Goal: Transaction & Acquisition: Obtain resource

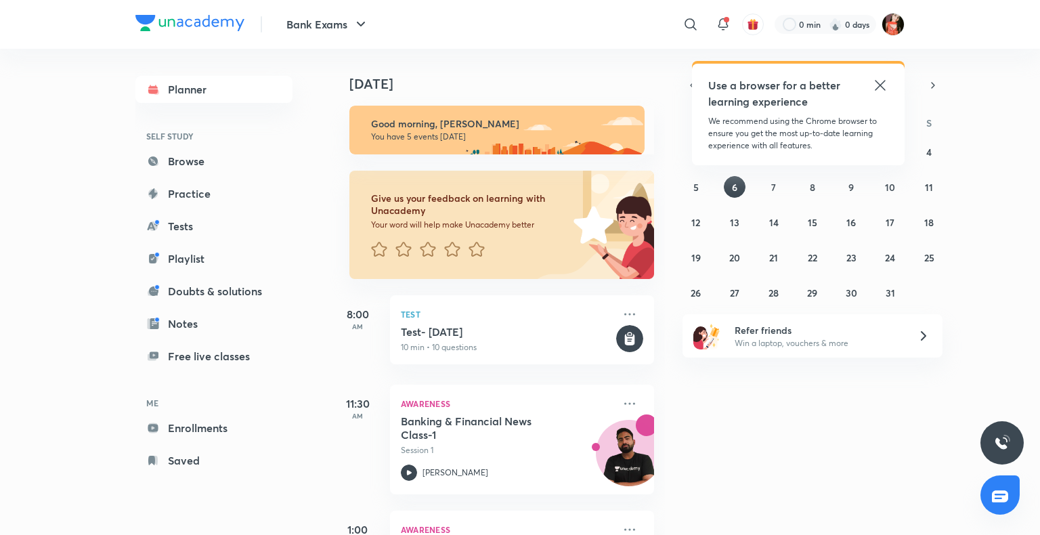
click at [888, 37] on div "​ Use a browser for a better learning experience We recommend using the Chrome …" at bounding box center [680, 24] width 450 height 33
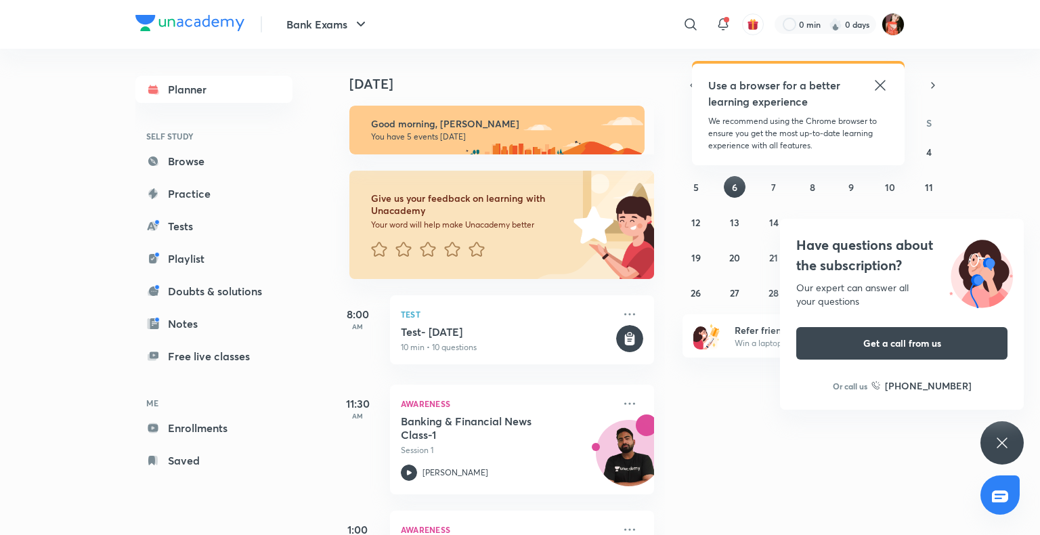
click at [991, 438] on div "Have questions about the subscription? Our expert can answer all your questions…" at bounding box center [1001, 442] width 43 height 43
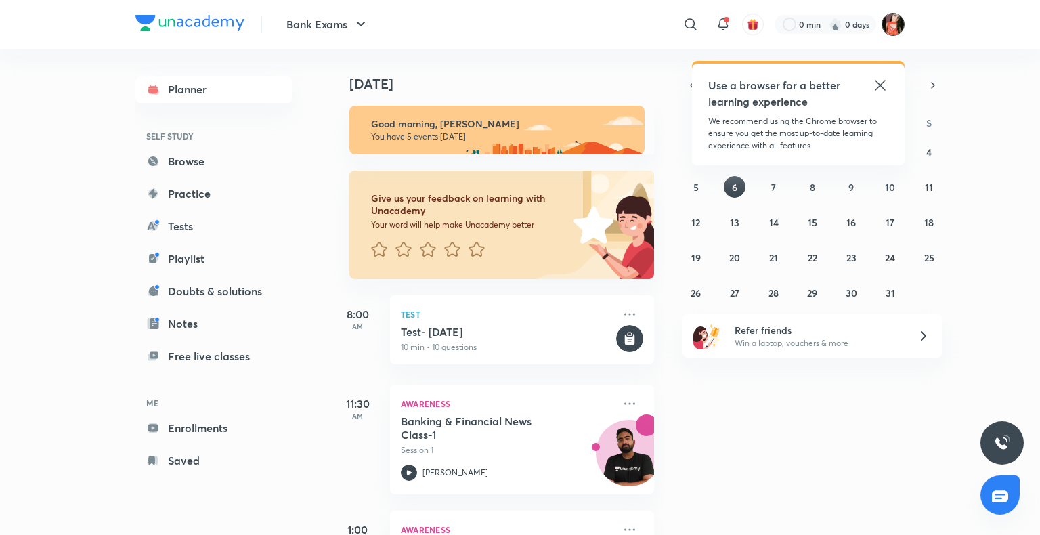
click at [894, 16] on img at bounding box center [893, 24] width 23 height 23
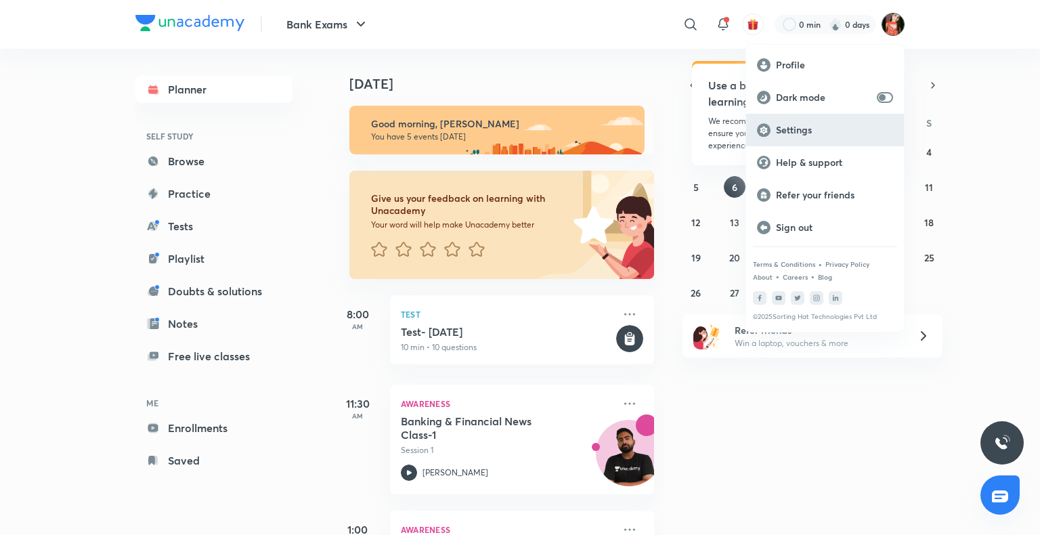
click at [803, 130] on p "Settings" at bounding box center [834, 130] width 117 height 12
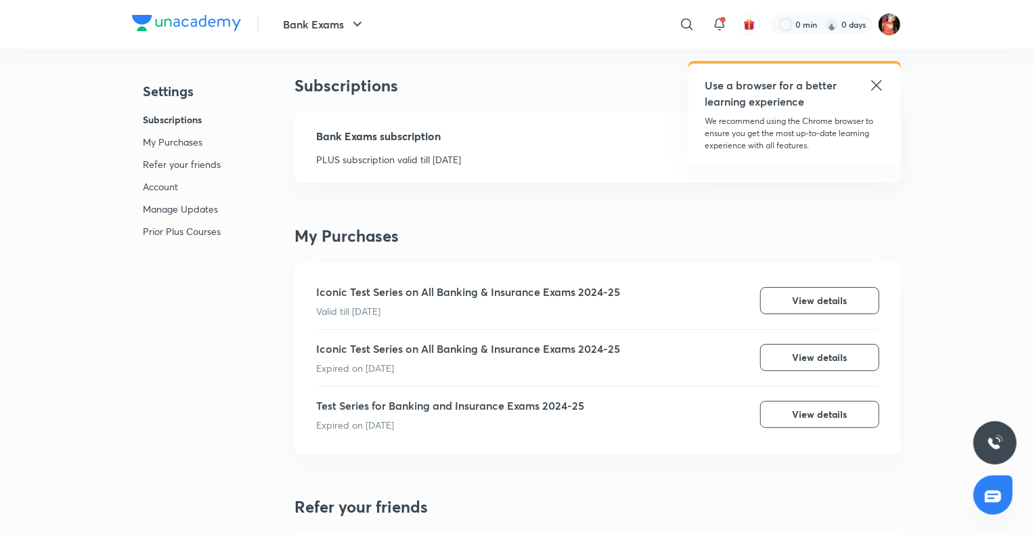
click at [871, 89] on icon at bounding box center [877, 85] width 16 height 16
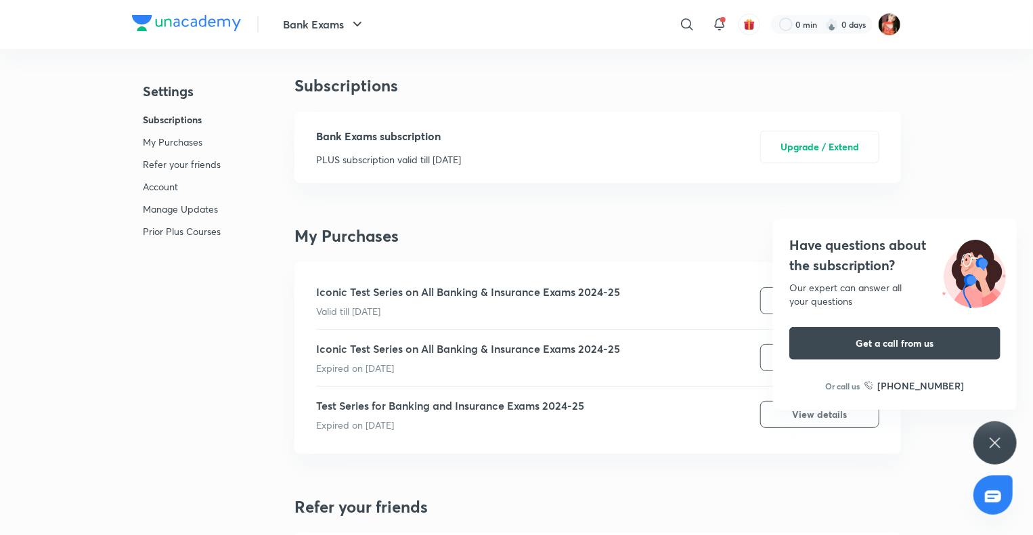
click at [1012, 444] on div "Have questions about the subscription? Our expert can answer all your questions…" at bounding box center [995, 442] width 43 height 43
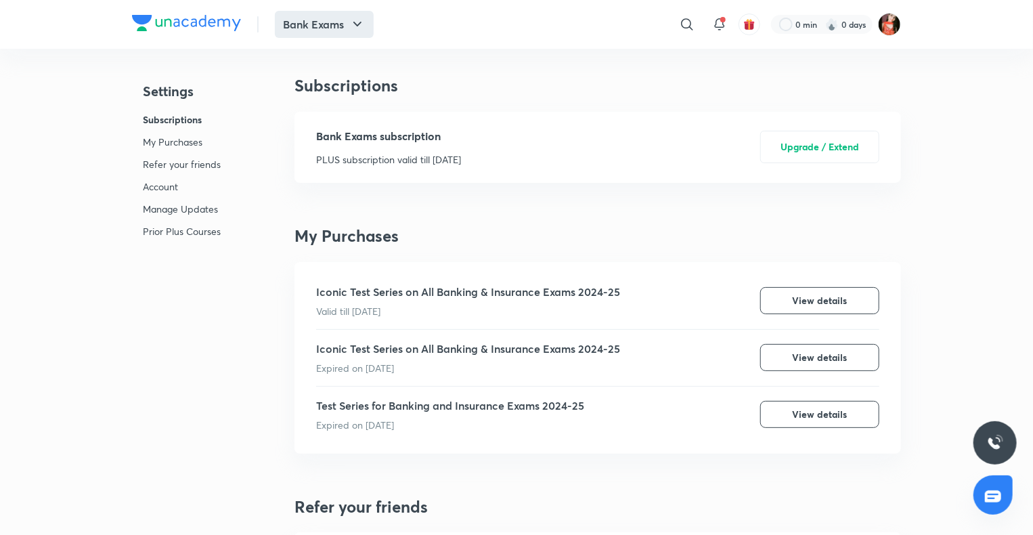
click at [314, 14] on button "Bank Exams" at bounding box center [324, 24] width 99 height 27
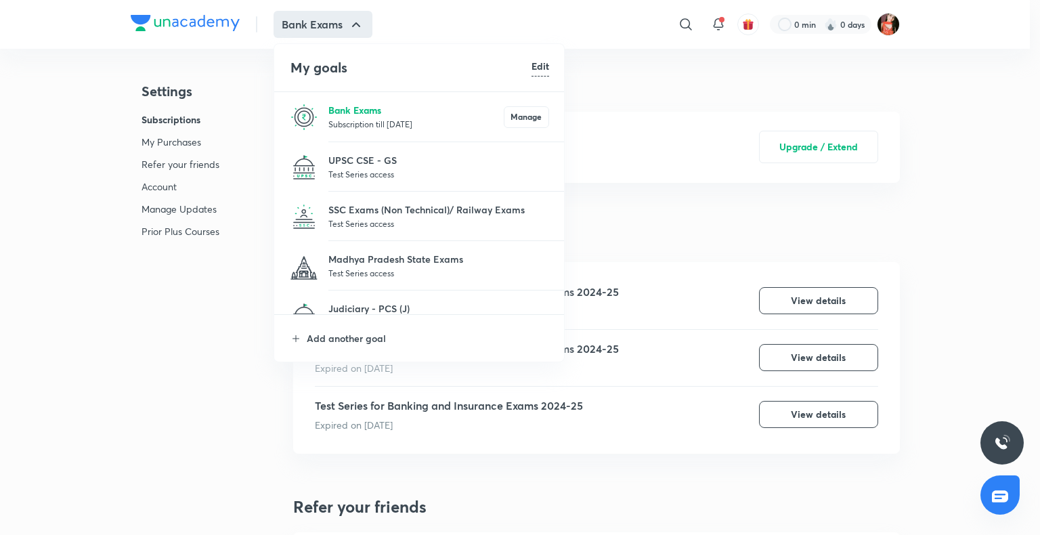
click at [353, 112] on p "Bank Exams" at bounding box center [415, 110] width 175 height 14
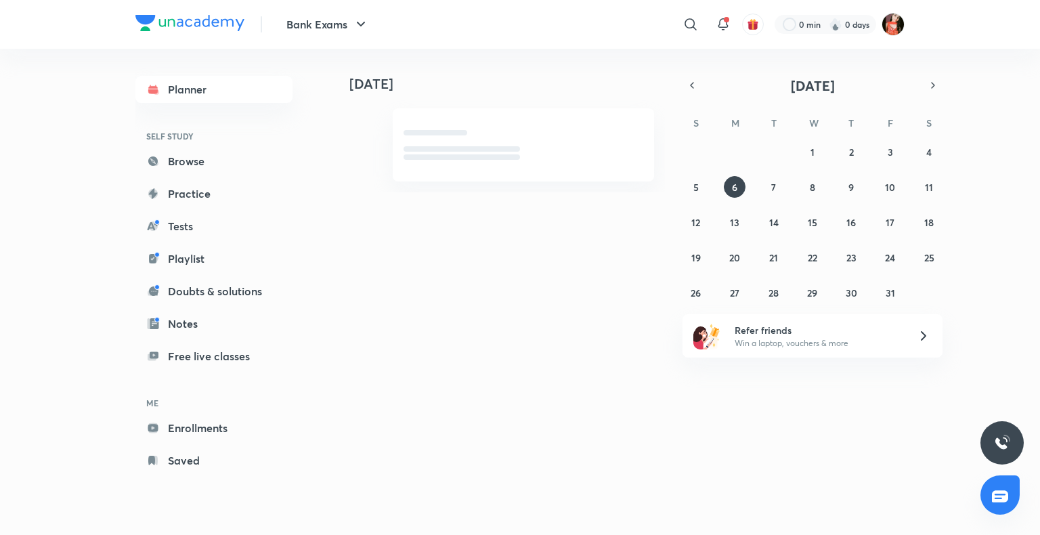
click at [888, 18] on img at bounding box center [893, 24] width 23 height 23
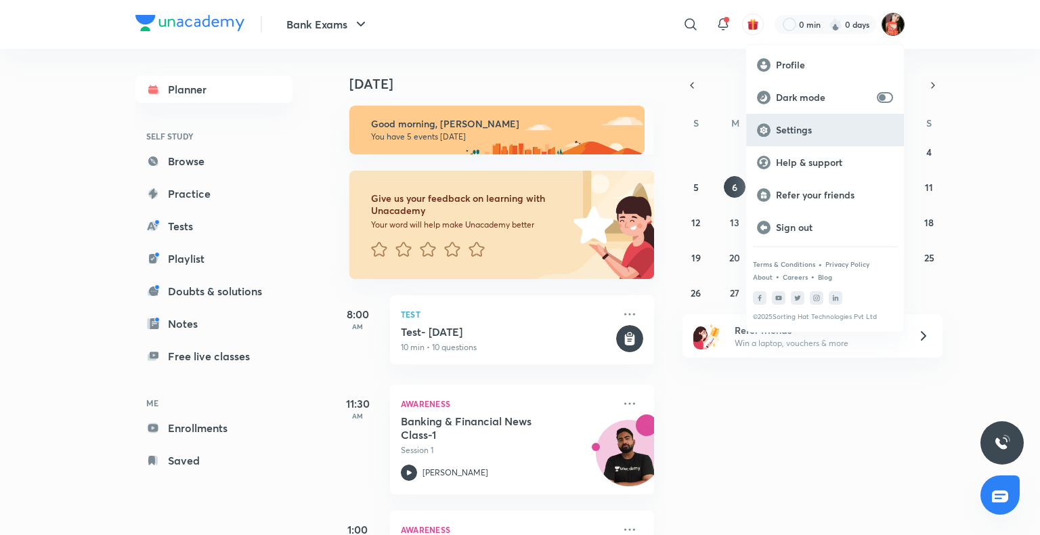
click at [805, 139] on div "Settings" at bounding box center [825, 130] width 158 height 33
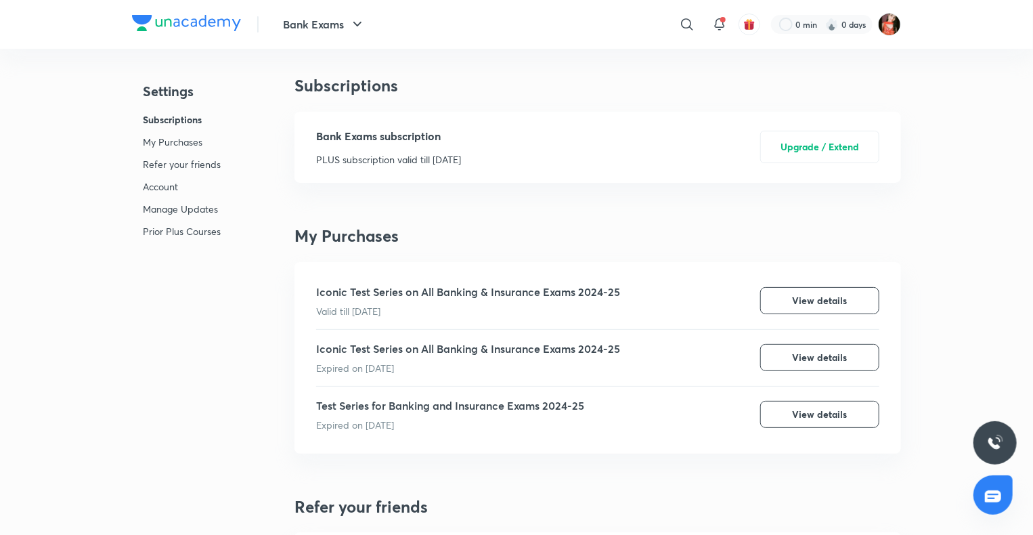
click at [325, 9] on div "Bank Exams ​ 0 min 0 days" at bounding box center [516, 24] width 769 height 49
click at [888, 26] on img at bounding box center [889, 24] width 23 height 23
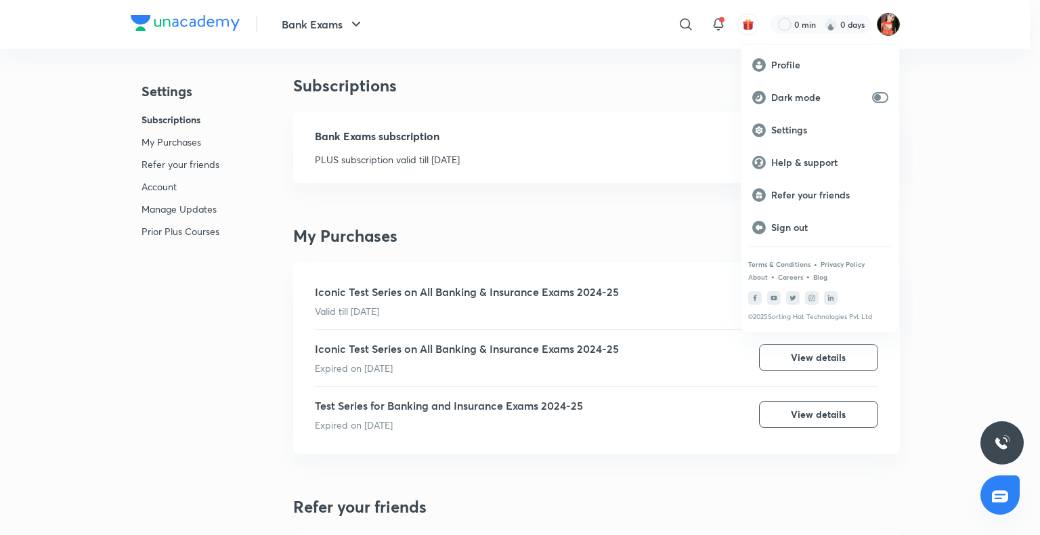
click at [305, 32] on div at bounding box center [520, 267] width 1040 height 535
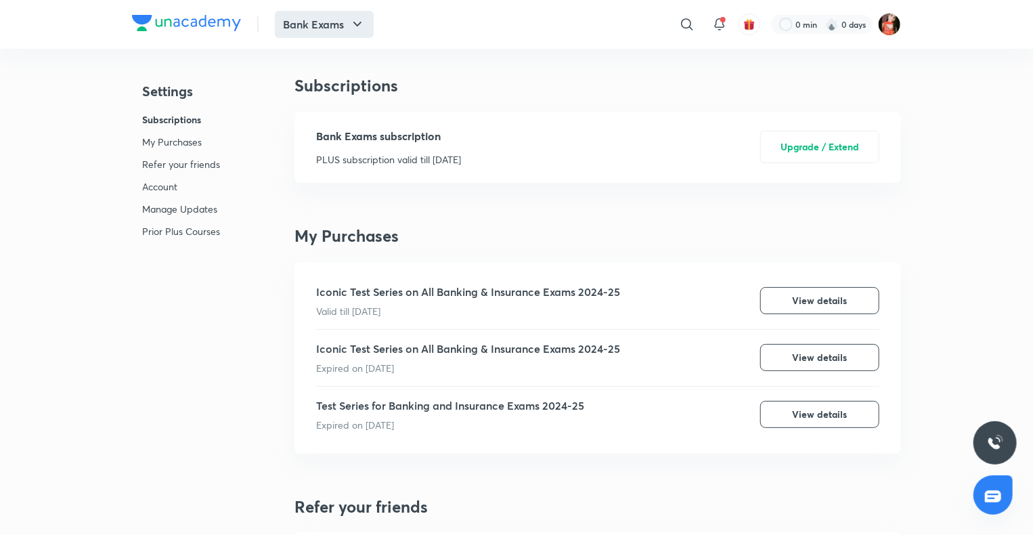
click at [324, 34] on button "Bank Exams" at bounding box center [324, 24] width 99 height 27
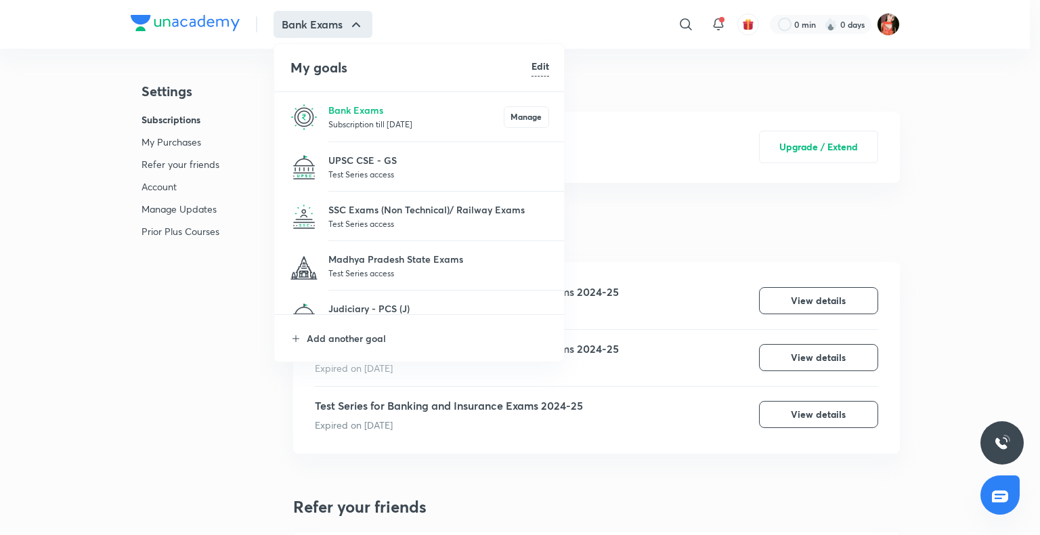
click at [393, 123] on p "Subscription till [DATE]" at bounding box center [415, 124] width 175 height 14
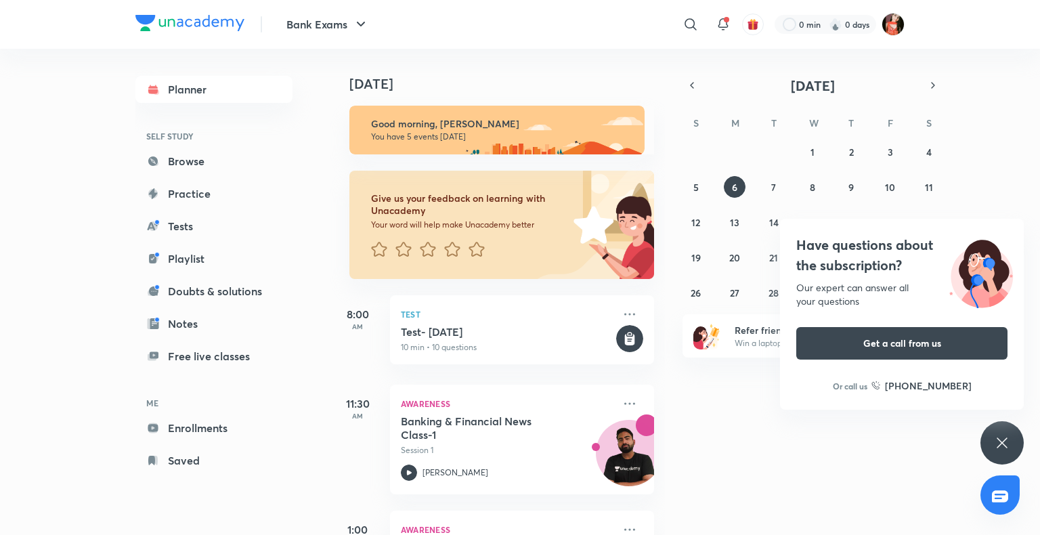
click at [995, 437] on icon at bounding box center [1002, 443] width 16 height 16
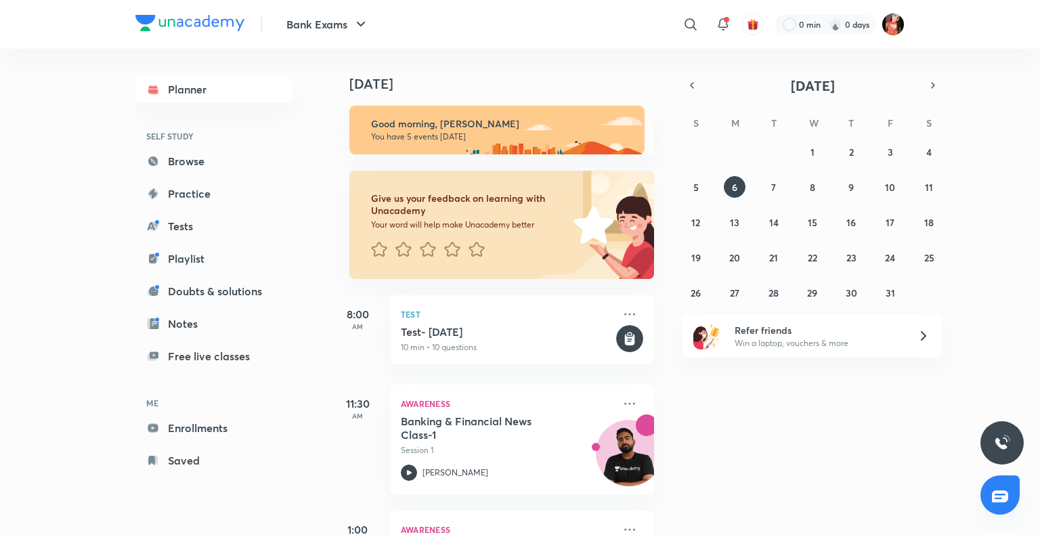
click at [747, 414] on div "[DATE] Good morning, [PERSON_NAME] You have 5 events [DATE] Give us your feedba…" at bounding box center [683, 292] width 707 height 486
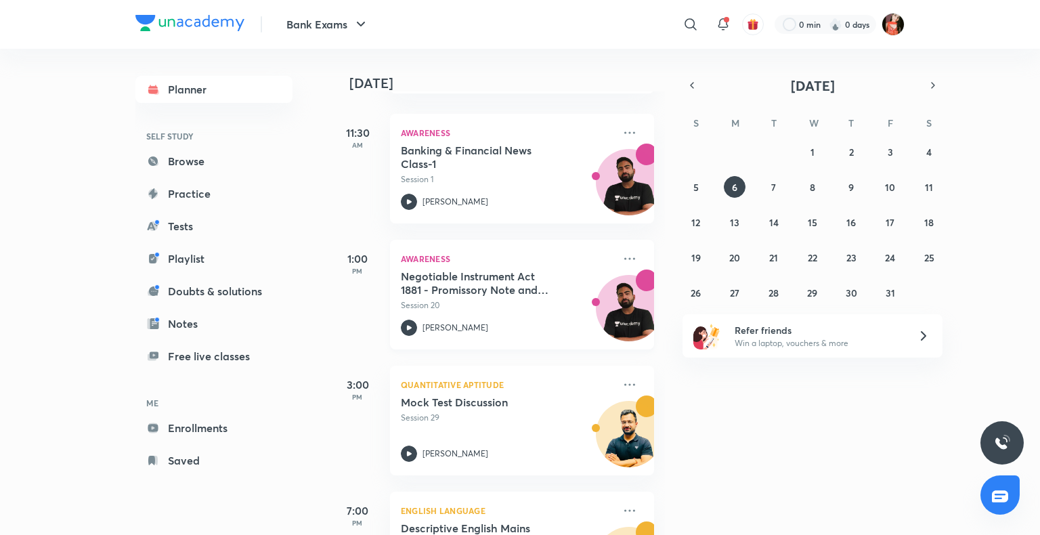
scroll to position [339, 0]
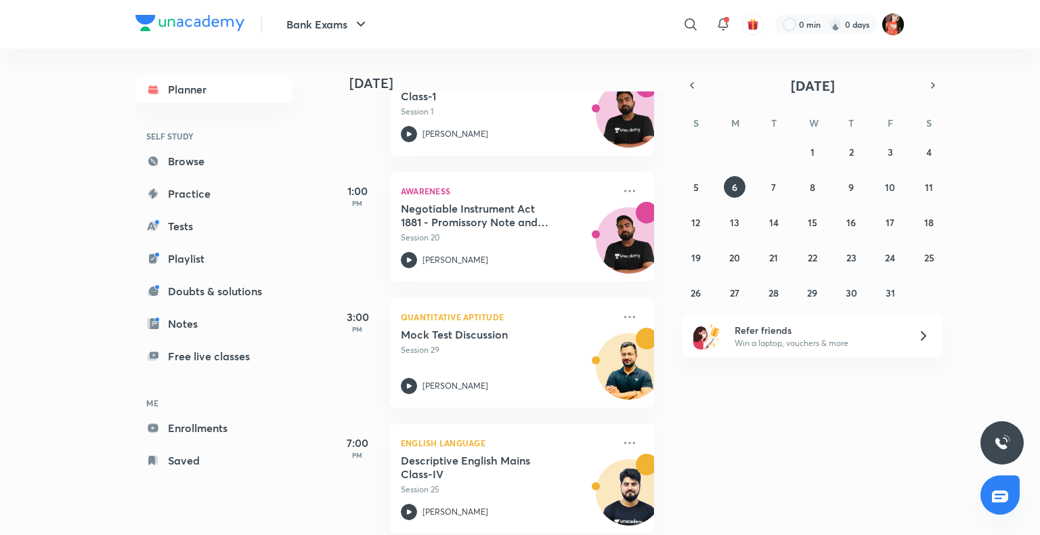
click at [377, 391] on div "3:00 PM" at bounding box center [357, 353] width 54 height 110
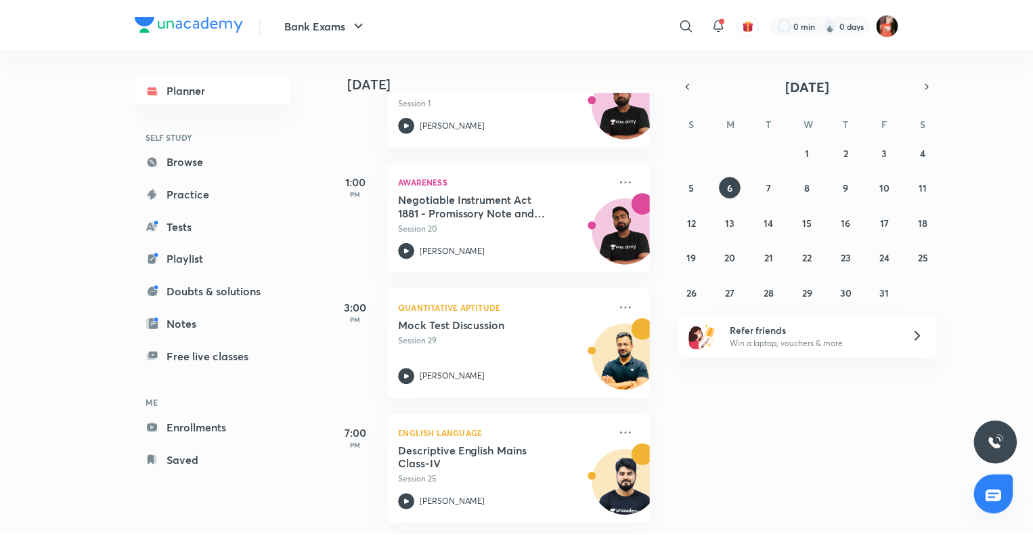
scroll to position [358, 0]
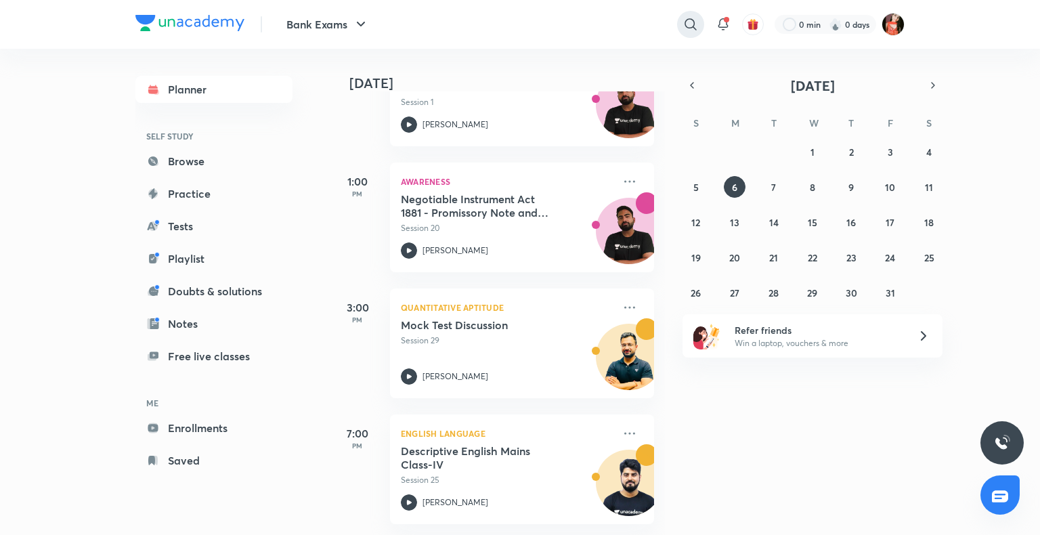
click at [690, 31] on icon at bounding box center [691, 24] width 16 height 16
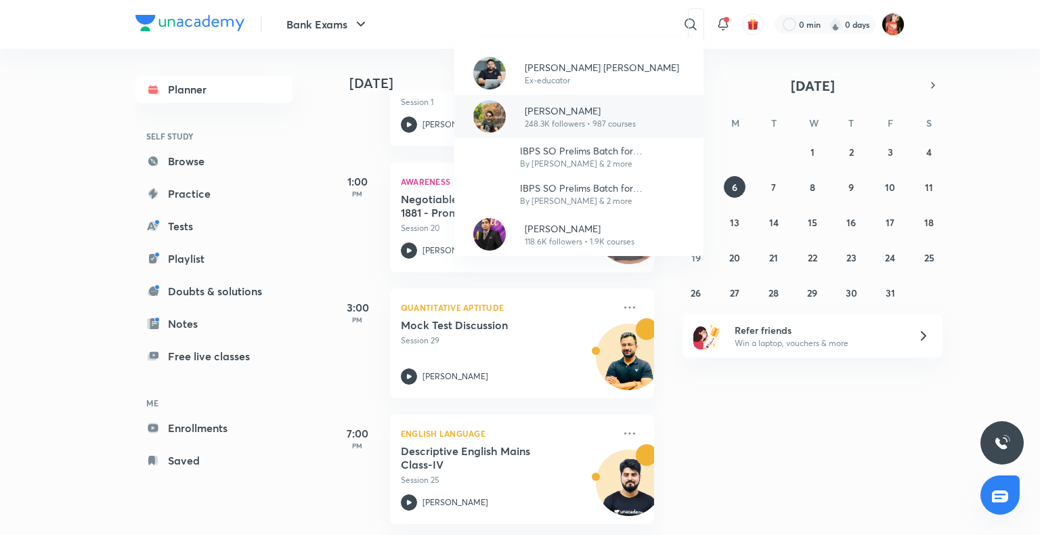
click at [516, 121] on div "[PERSON_NAME] 248.3K followers • 987 courses" at bounding box center [575, 117] width 122 height 26
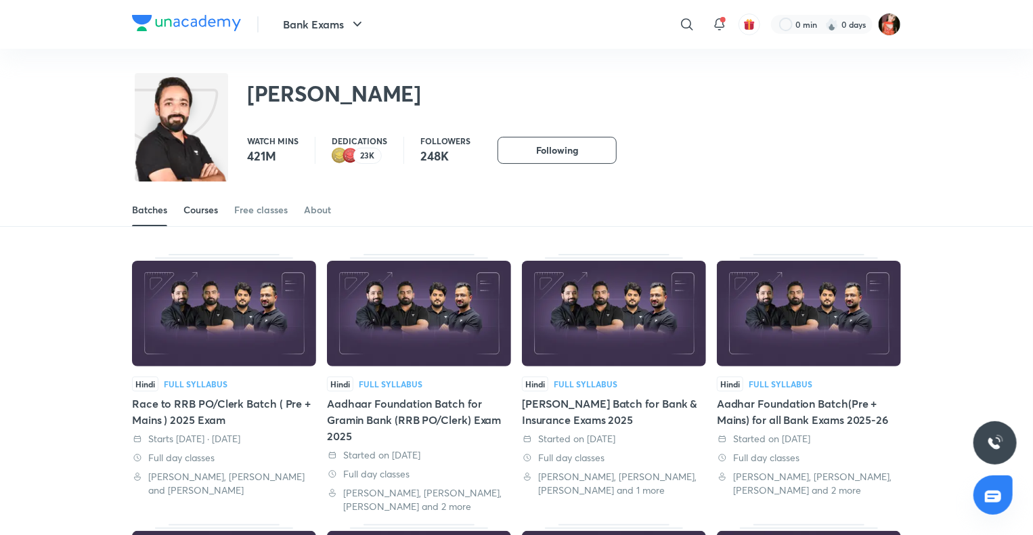
click at [193, 213] on div "Courses" at bounding box center [200, 210] width 35 height 14
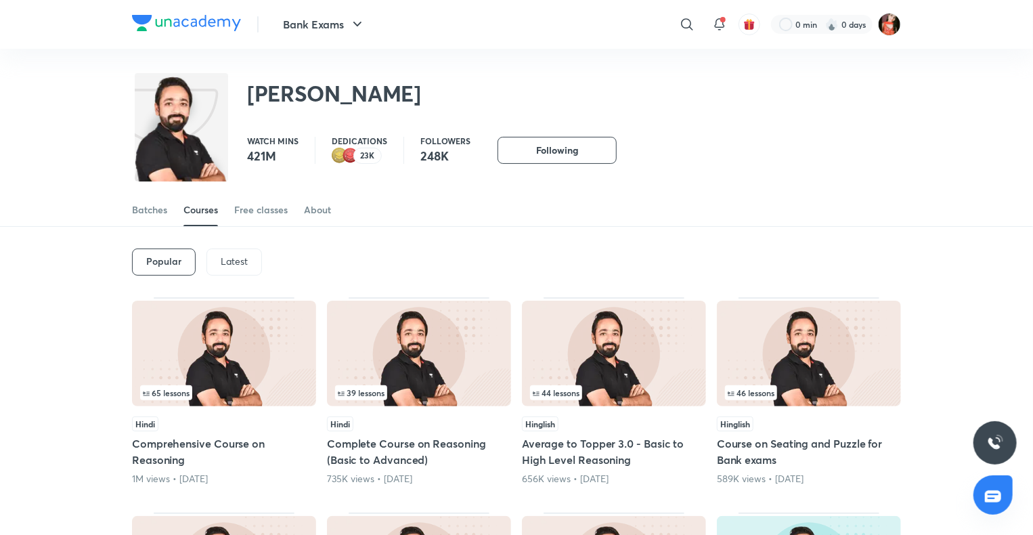
click at [229, 268] on div "Latest" at bounding box center [235, 262] width 56 height 27
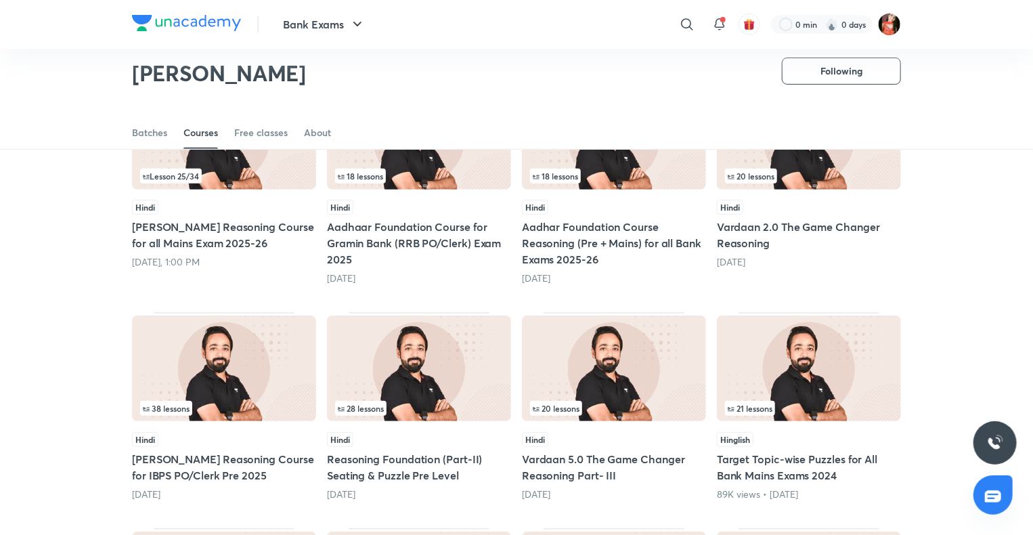
scroll to position [192, 0]
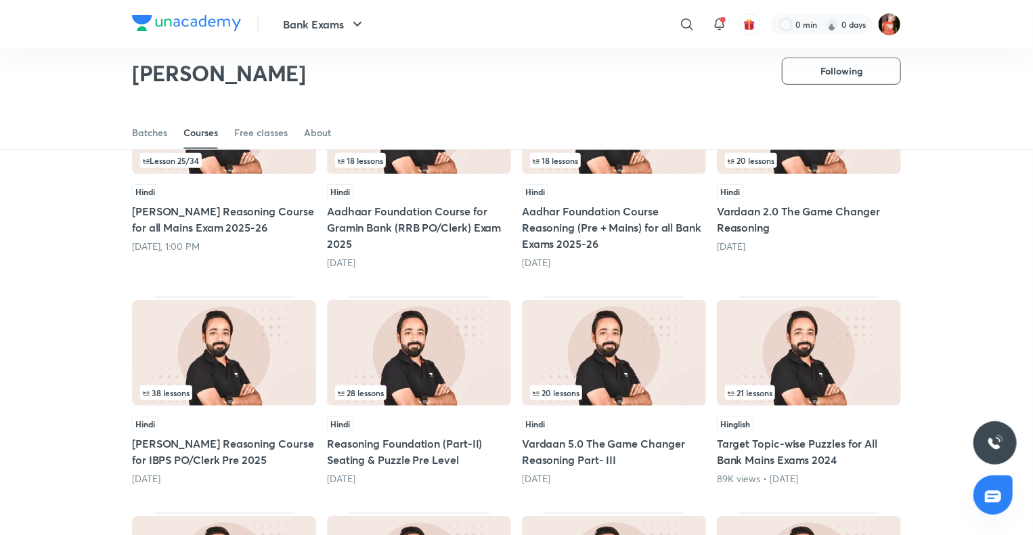
click at [253, 201] on div "Hindi [PERSON_NAME] Reasoning Course for all Mains Exam 2025-26 [DATE], 1:00 PM" at bounding box center [224, 218] width 184 height 69
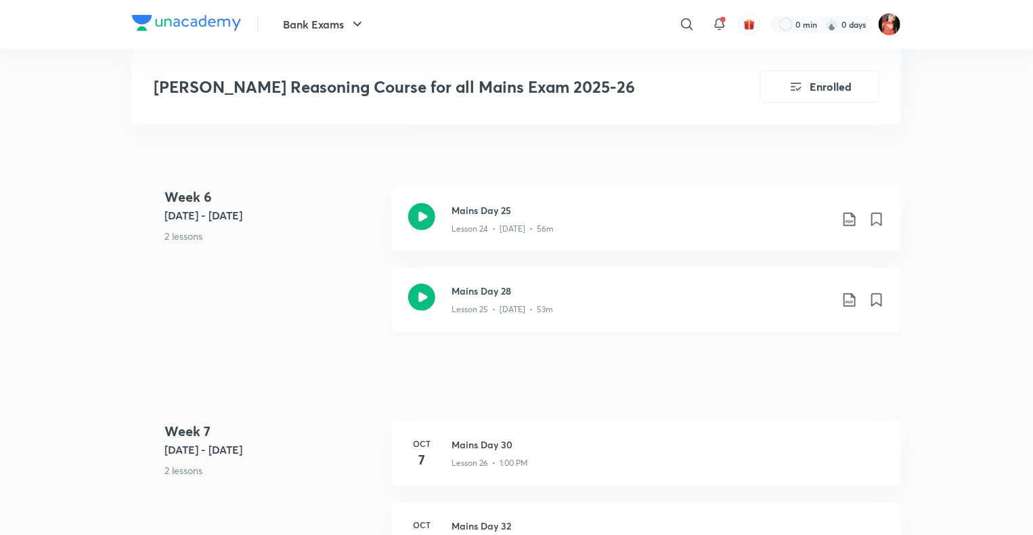
scroll to position [2912, 0]
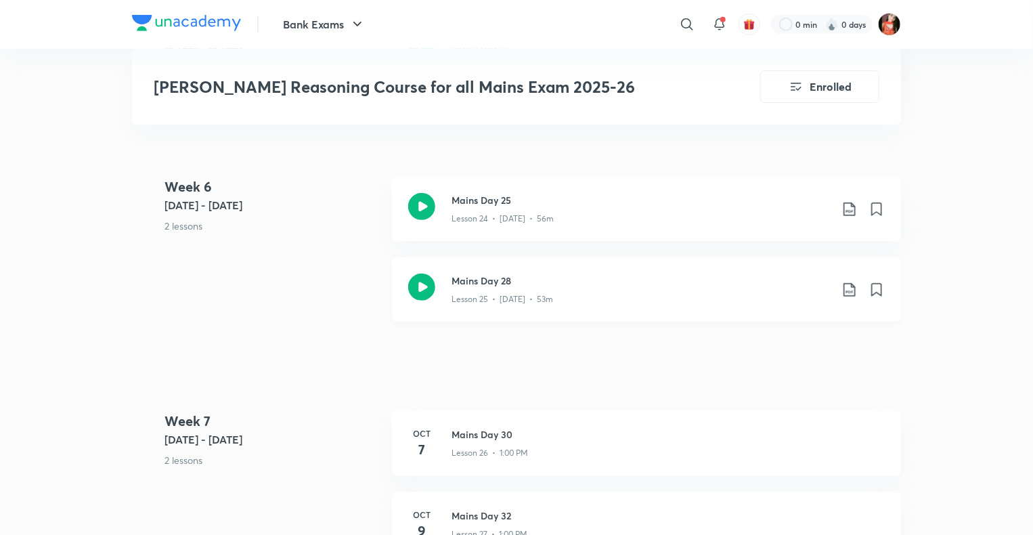
click at [846, 289] on icon at bounding box center [850, 290] width 16 height 16
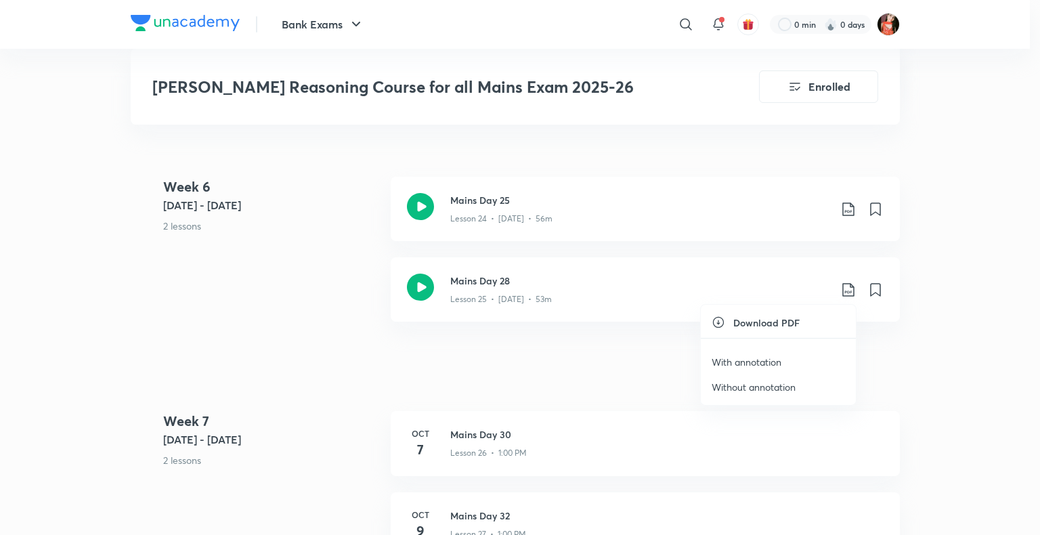
click at [754, 358] on p "With annotation" at bounding box center [747, 362] width 70 height 14
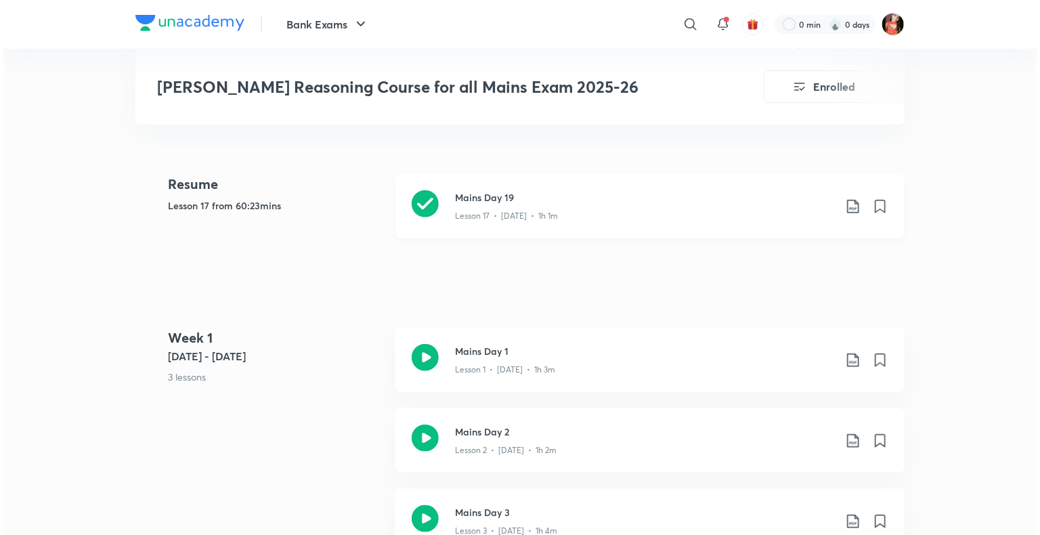
scroll to position [745, 0]
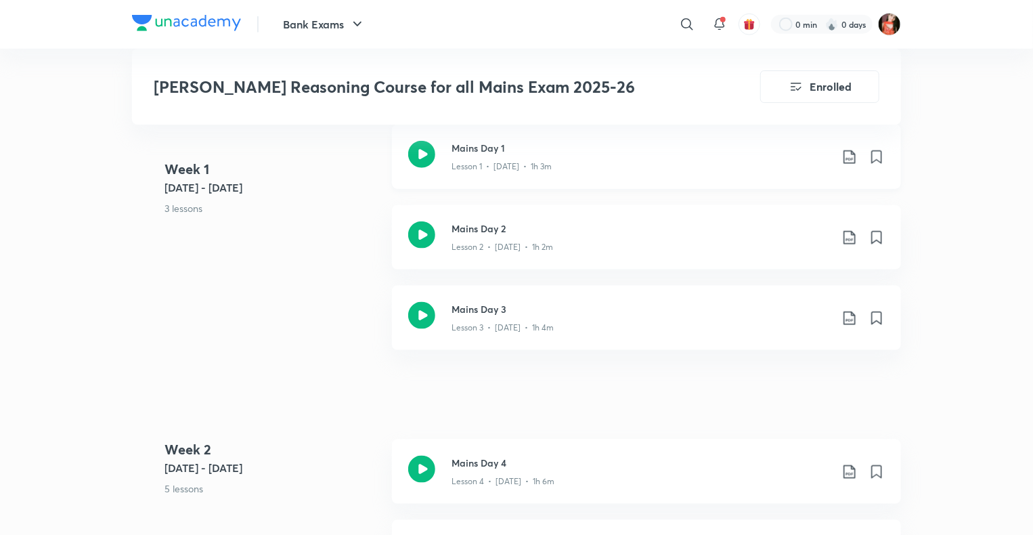
click at [850, 153] on icon at bounding box center [850, 157] width 16 height 16
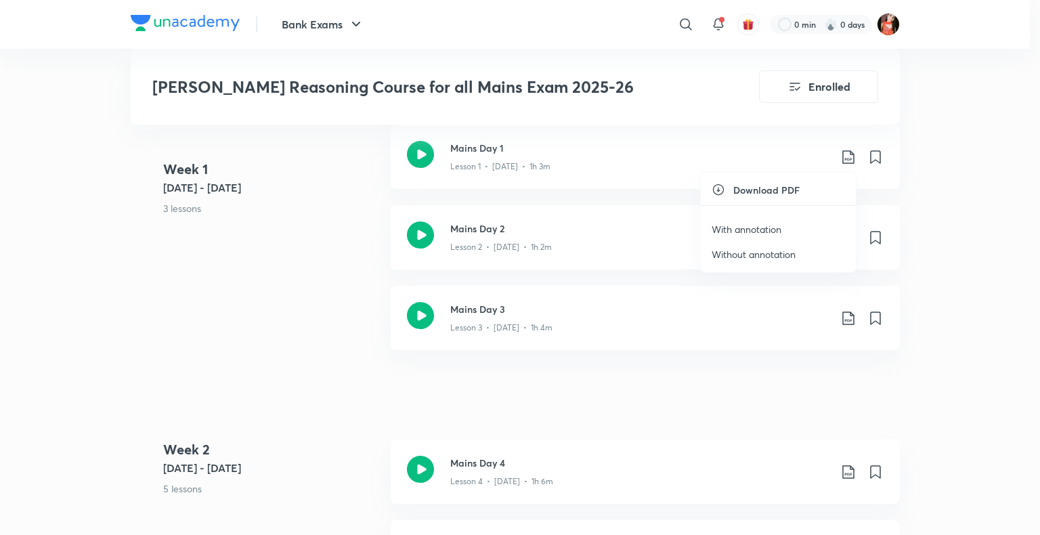
click at [719, 225] on p "With annotation" at bounding box center [747, 229] width 70 height 14
